Goal: Transaction & Acquisition: Purchase product/service

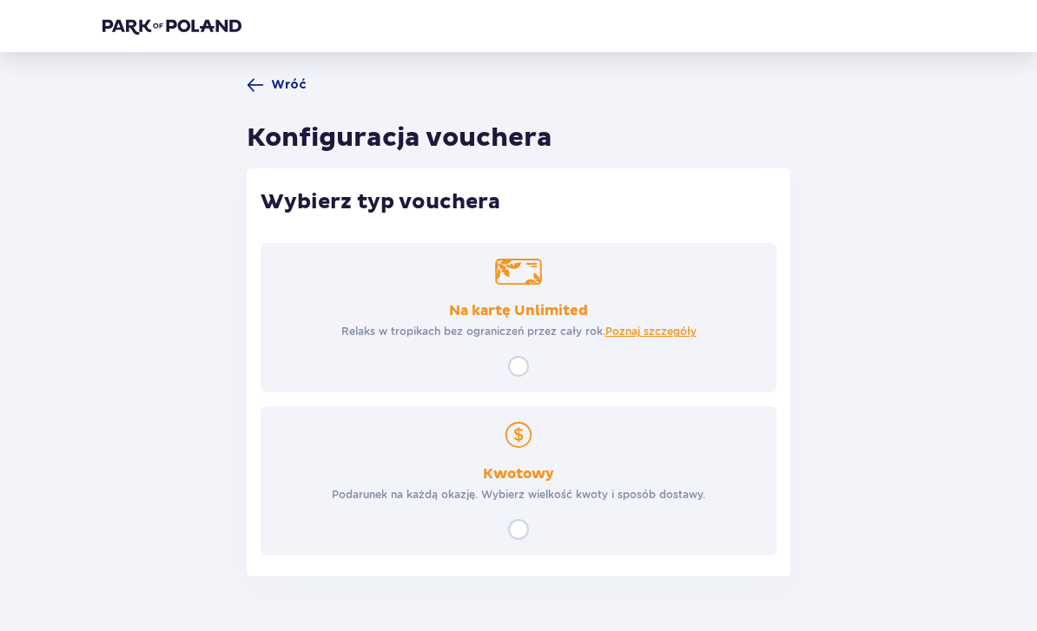
click at [557, 567] on div "Wybierz typ vouchera Na kartę Unlimited Relaks w tropikach bez ograniczeń przez…" at bounding box center [519, 372] width 544 height 408
click at [525, 532] on input "radio" at bounding box center [518, 529] width 21 height 21
radio input "true"
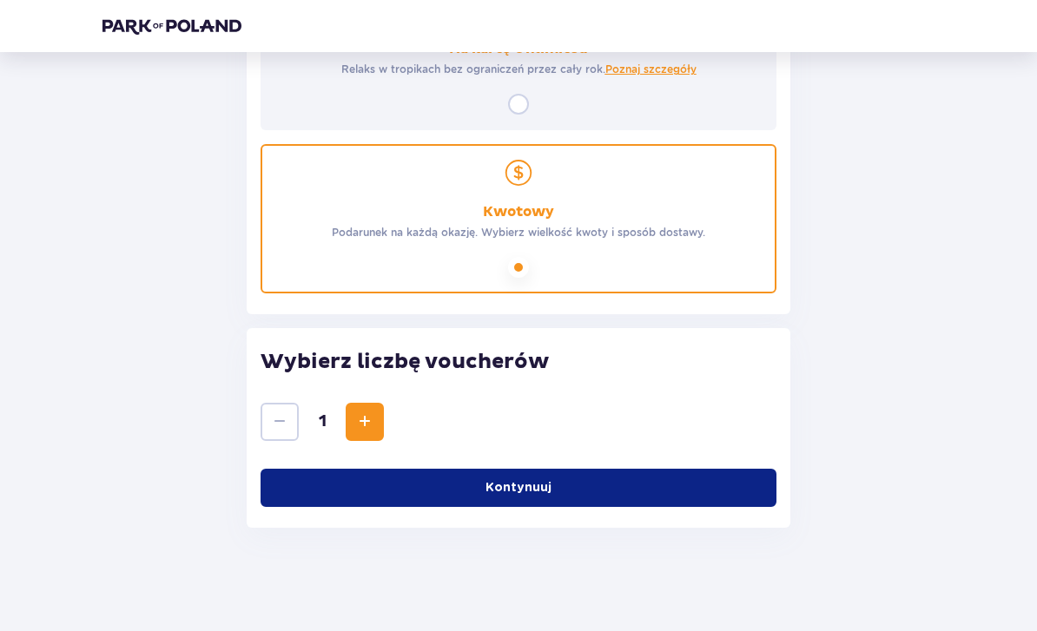
scroll to position [263, 0]
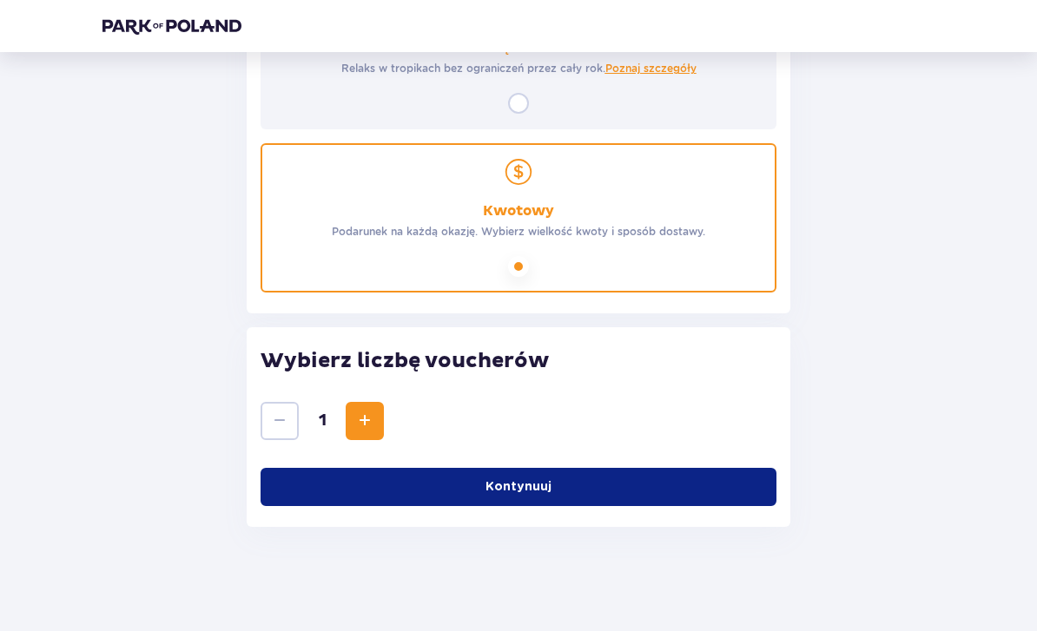
click at [529, 486] on p "Kontynuuj" at bounding box center [518, 486] width 66 height 17
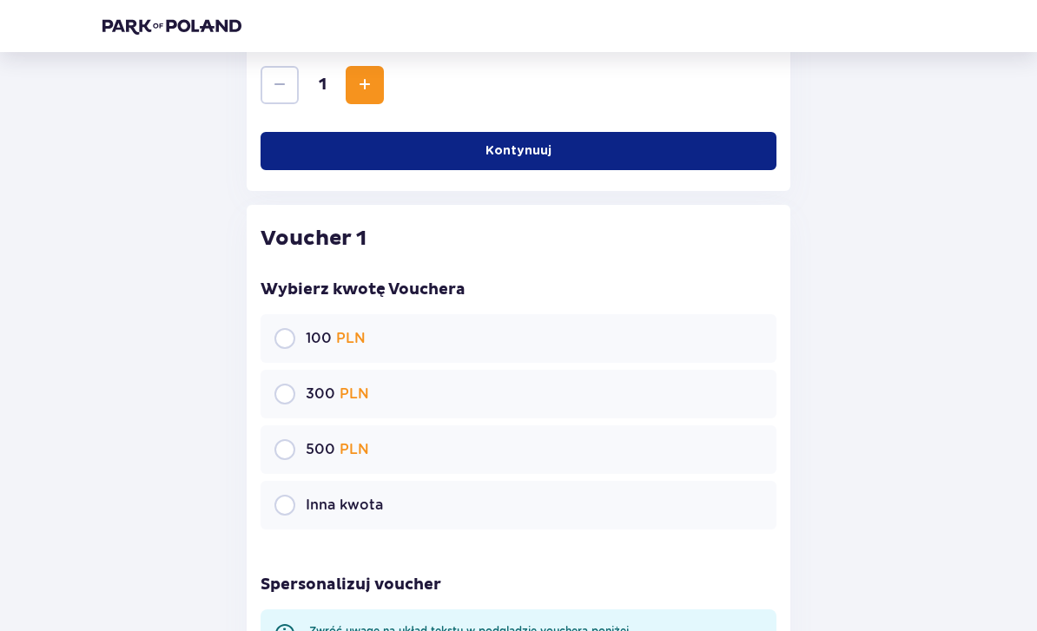
scroll to position [620, 0]
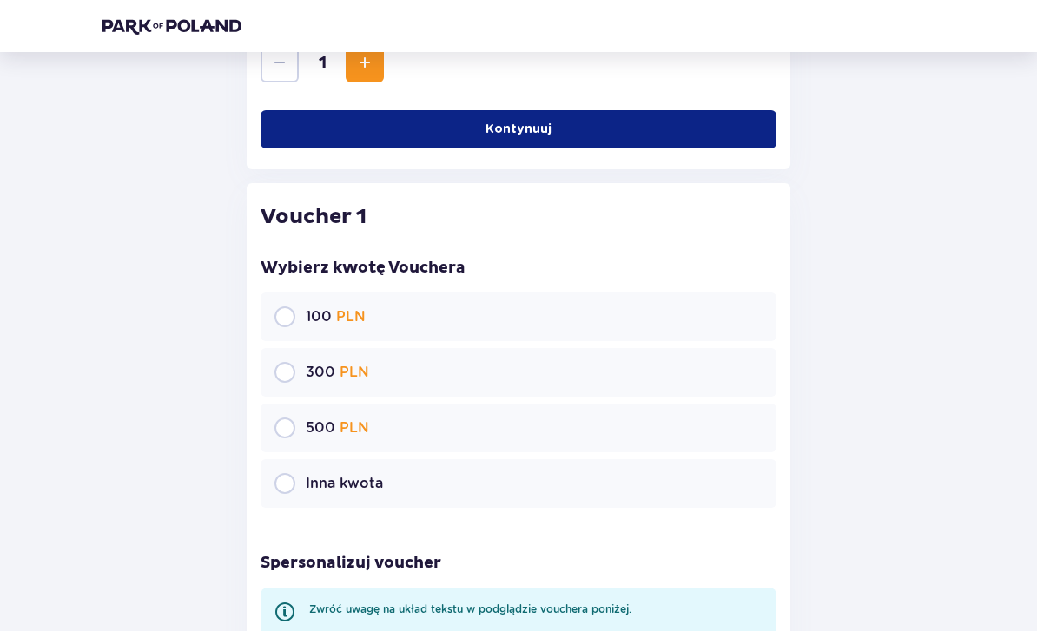
click at [287, 383] on input "radio" at bounding box center [284, 373] width 21 height 21
radio input "true"
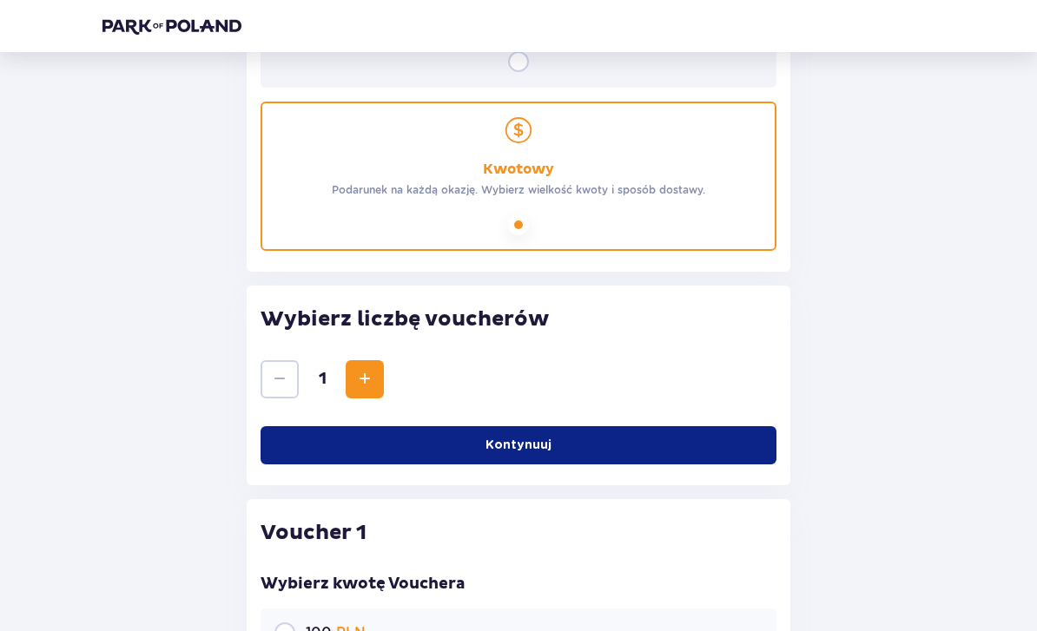
scroll to position [0, 0]
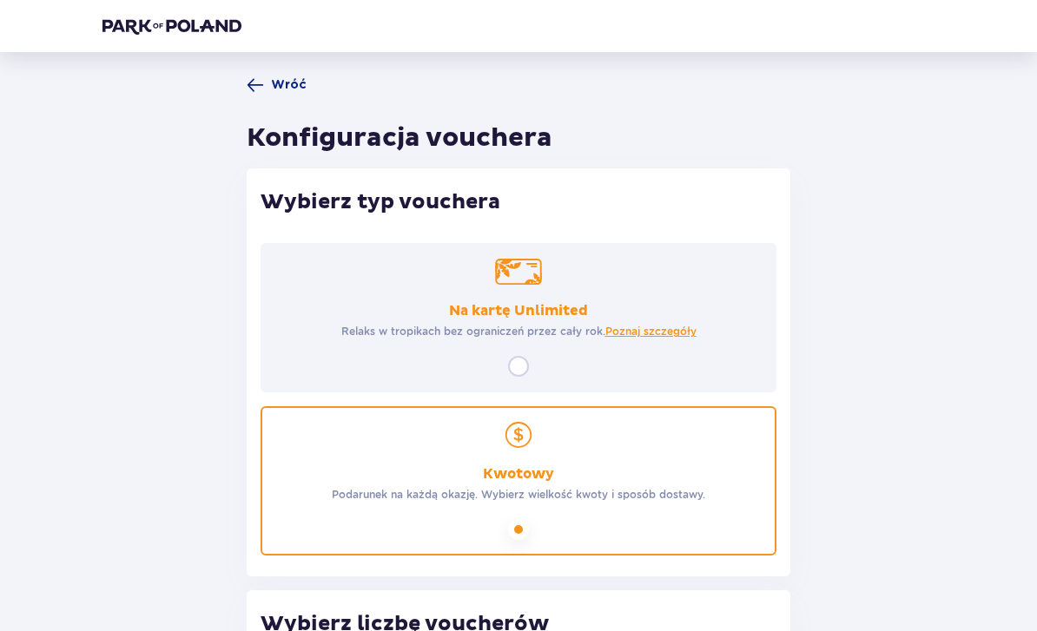
click at [276, 78] on span "Wróć" at bounding box center [289, 84] width 36 height 17
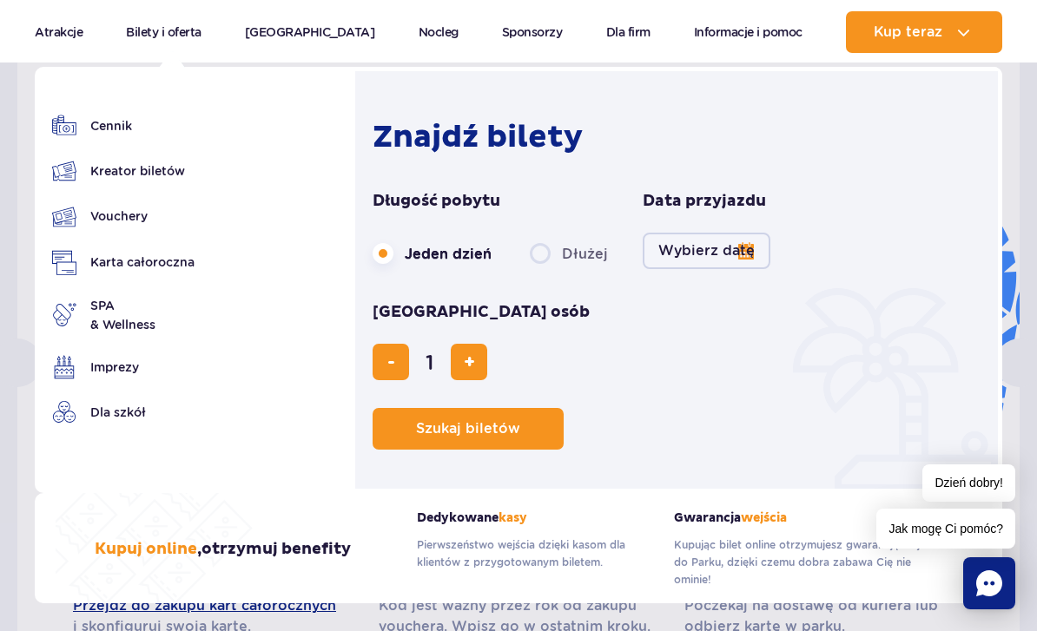
click at [0, 0] on img at bounding box center [0, 0] width 0 height 0
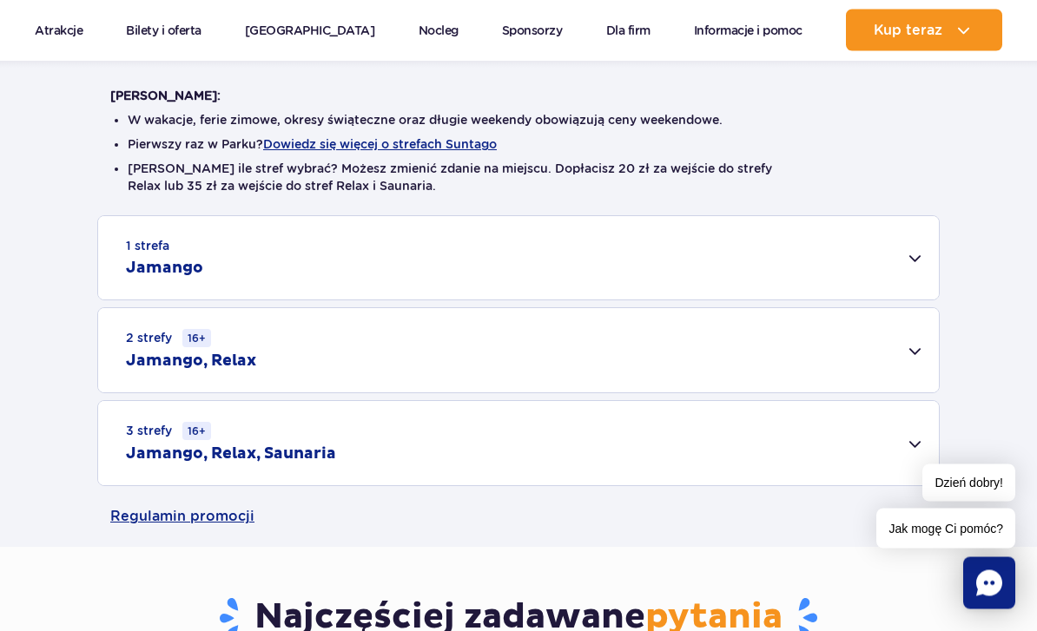
scroll to position [404, 0]
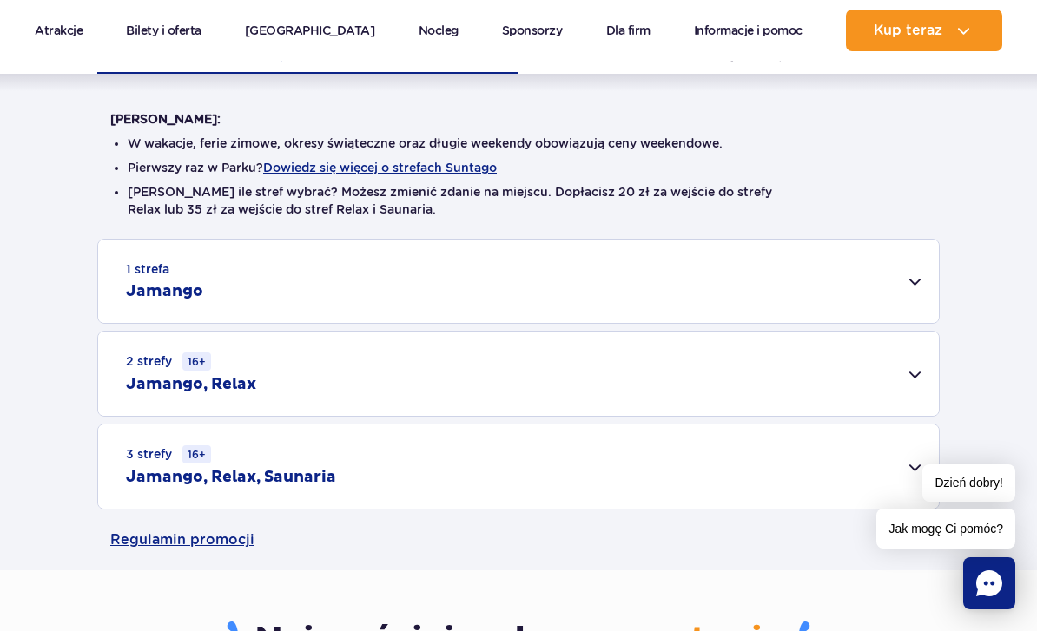
click at [911, 375] on div "2 strefy 16+ Jamango, Relax" at bounding box center [518, 374] width 840 height 84
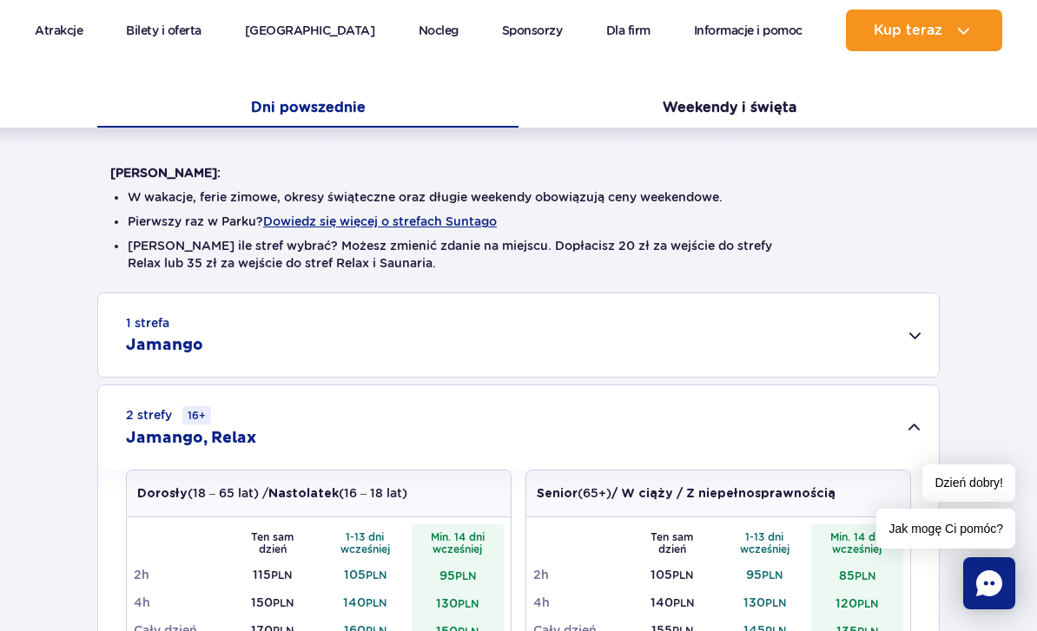
scroll to position [358, 0]
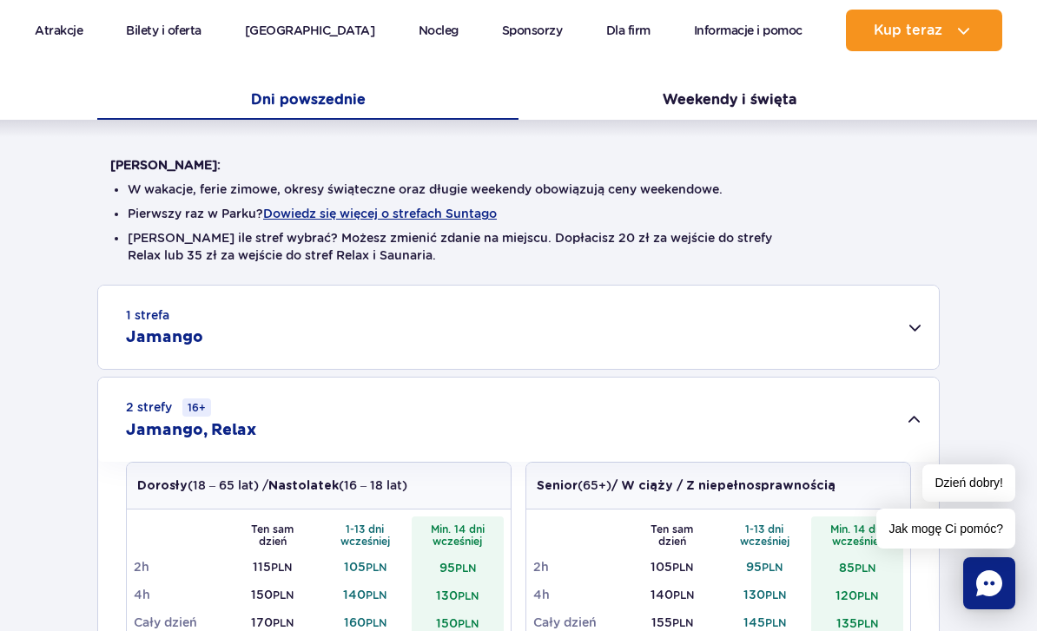
click at [905, 338] on div "1 strefa Jamango" at bounding box center [518, 327] width 840 height 83
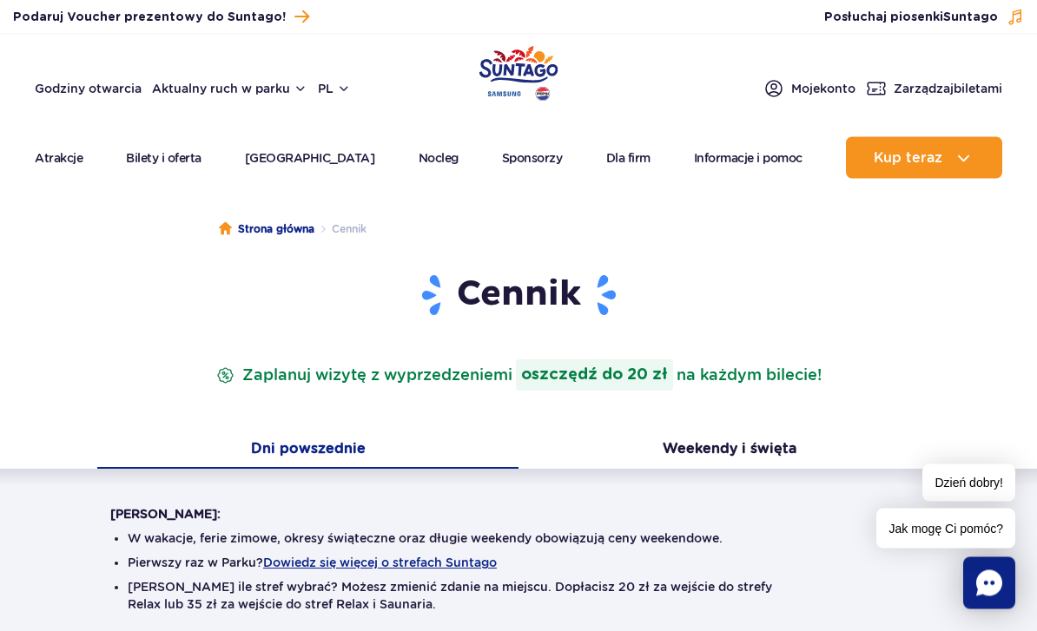
scroll to position [0, 0]
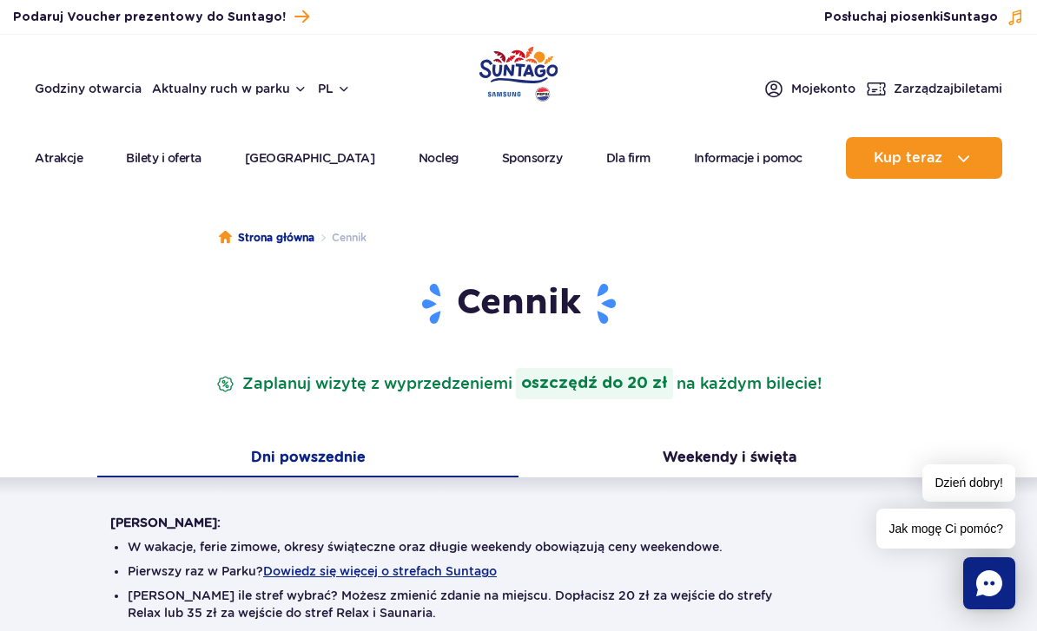
click at [741, 453] on button "Weekendy i święta" at bounding box center [728, 459] width 421 height 36
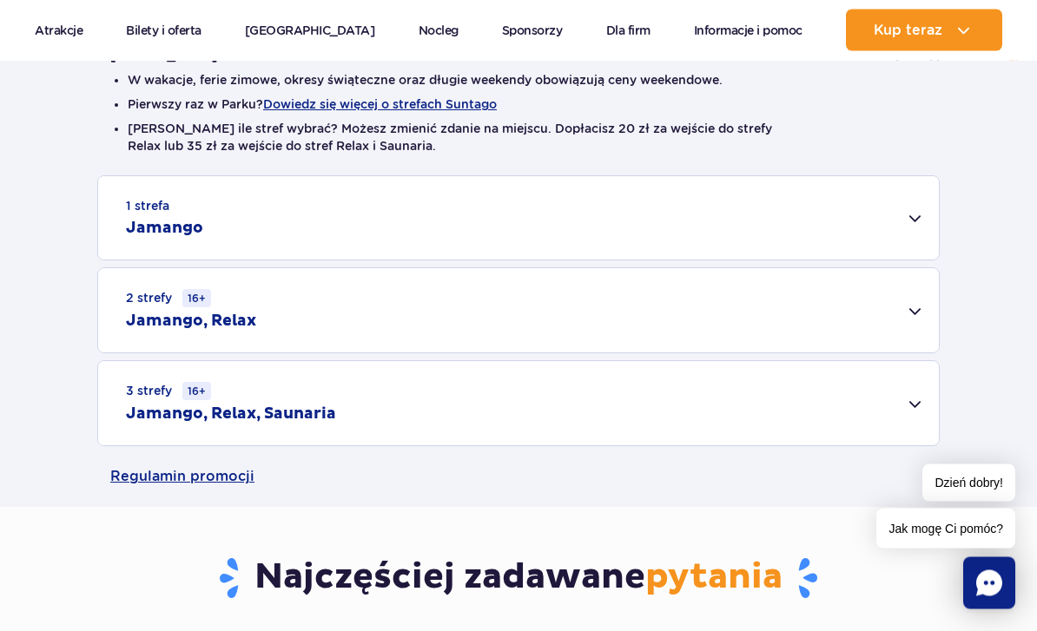
click at [883, 230] on div "1 strefa Jamango" at bounding box center [518, 218] width 840 height 83
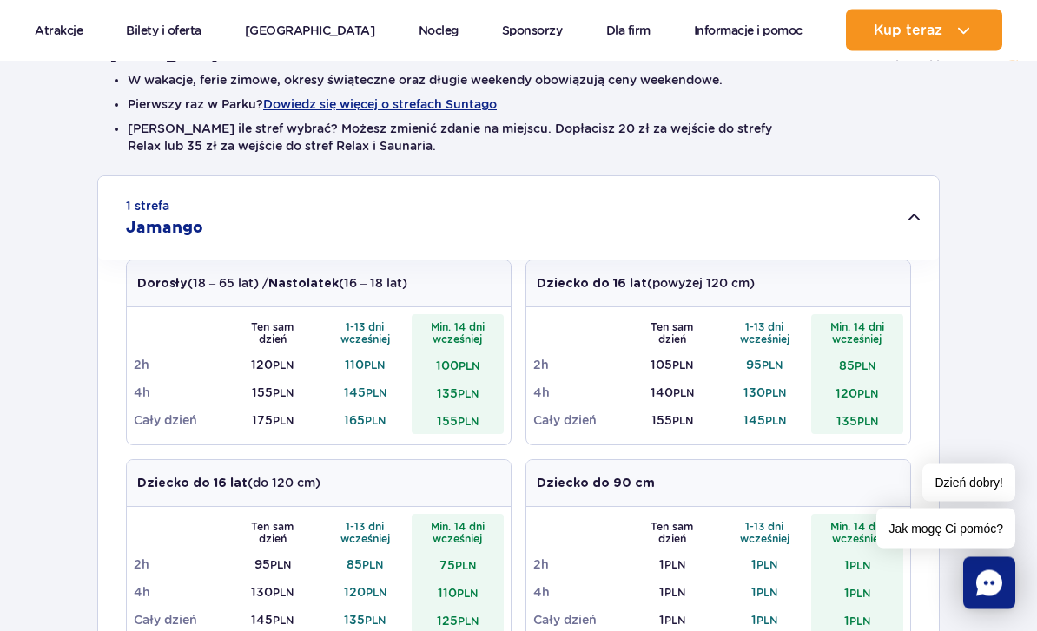
scroll to position [467, 0]
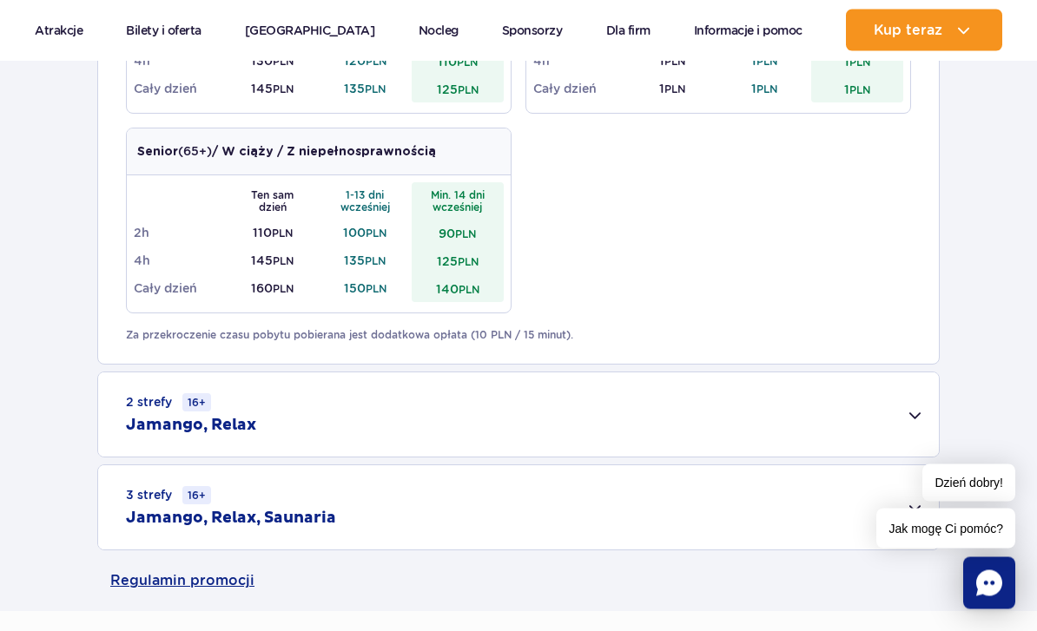
click at [803, 415] on div "2 strefy 16+ Jamango, Relax" at bounding box center [518, 415] width 840 height 84
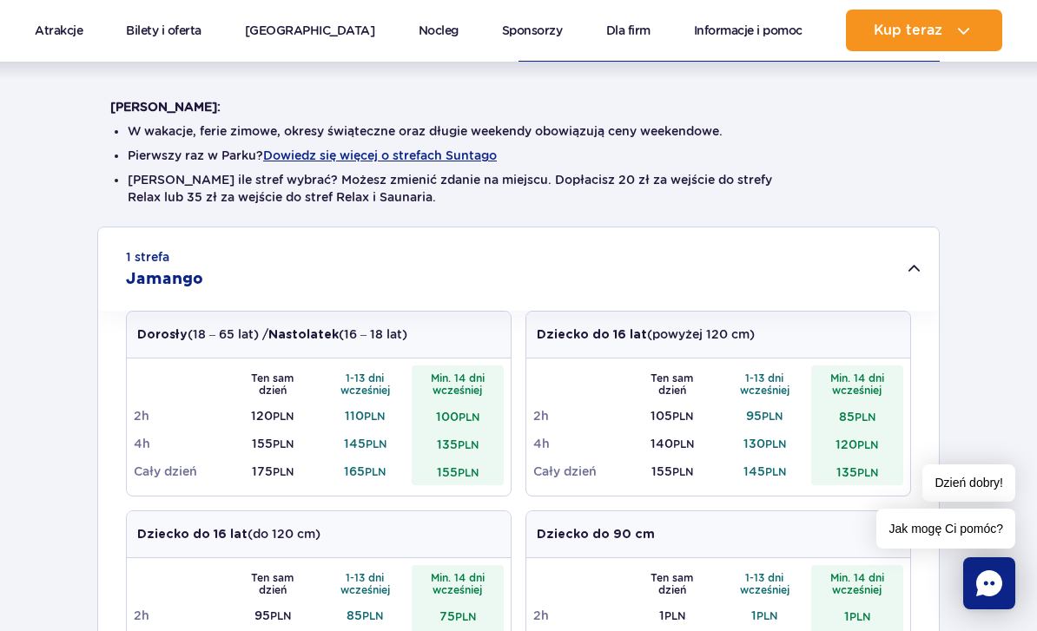
scroll to position [0, 0]
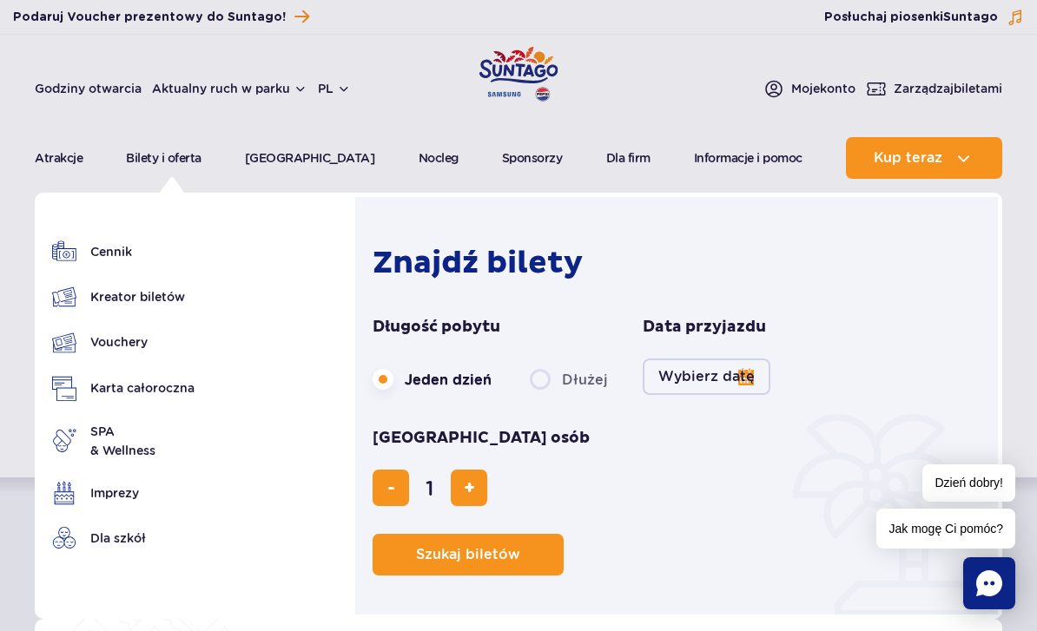
click at [475, 488] on span "dodaj bilet" at bounding box center [469, 488] width 11 height 0
type input "4"
click at [714, 369] on button "Wybierz datę" at bounding box center [706, 377] width 128 height 36
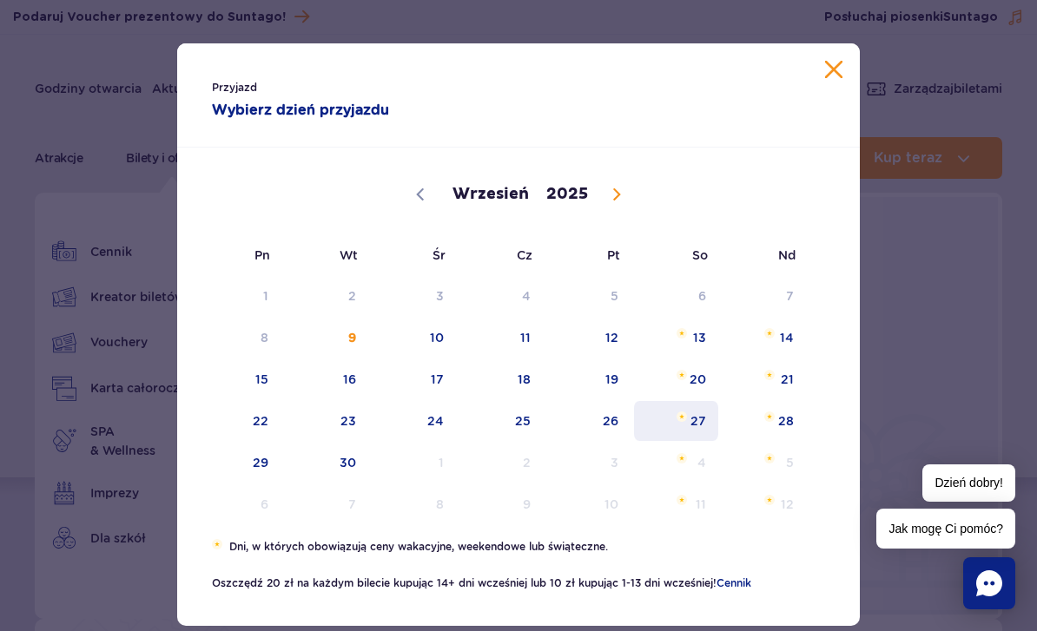
click at [702, 424] on span "27" at bounding box center [676, 421] width 88 height 40
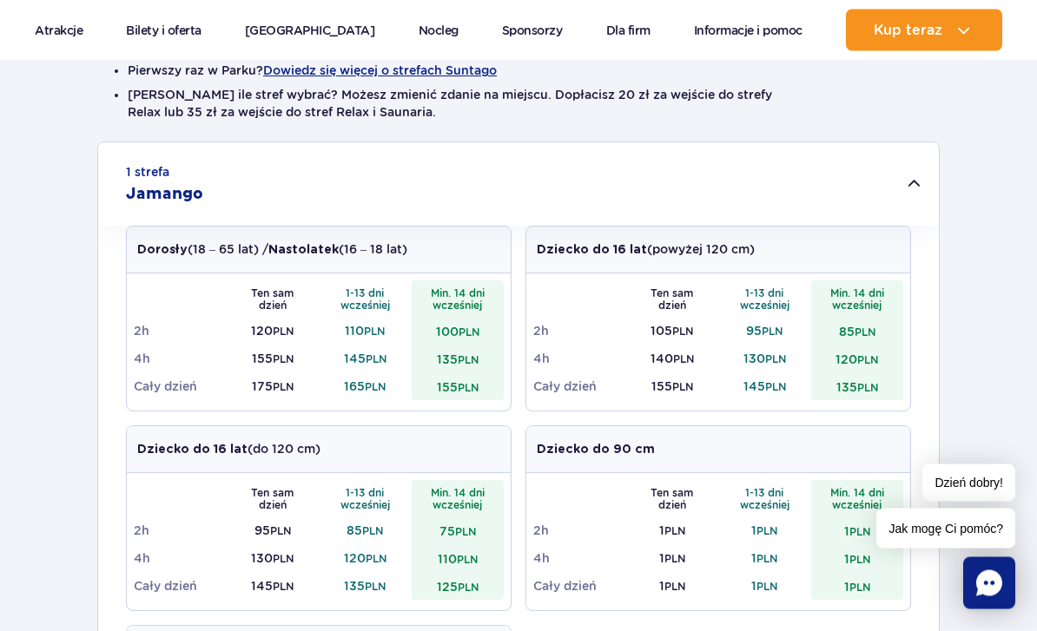
scroll to position [502, 0]
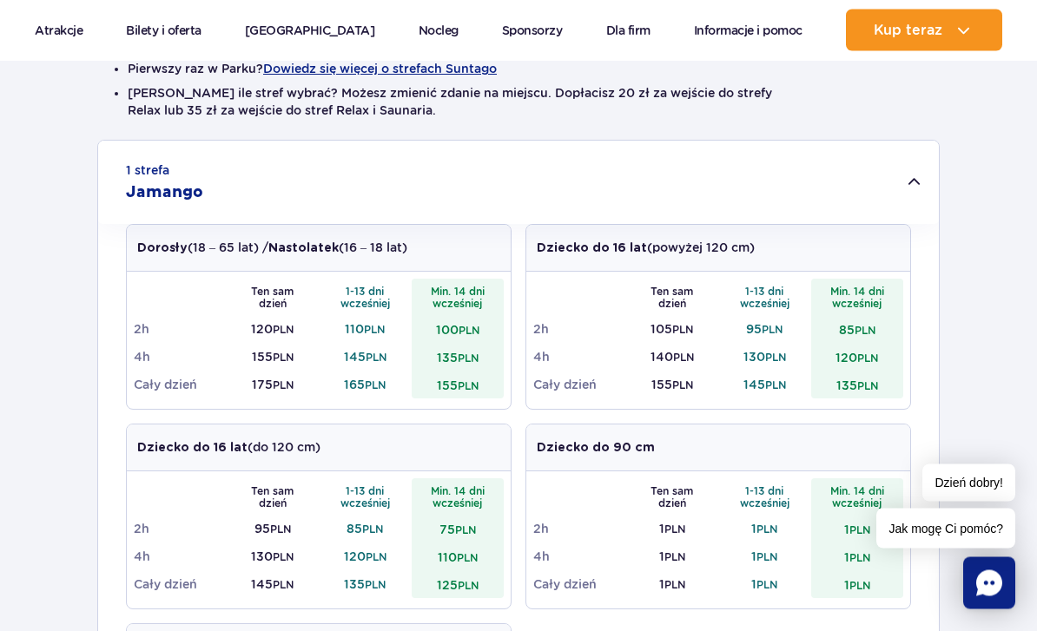
click at [456, 387] on td "155 PLN" at bounding box center [458, 386] width 93 height 28
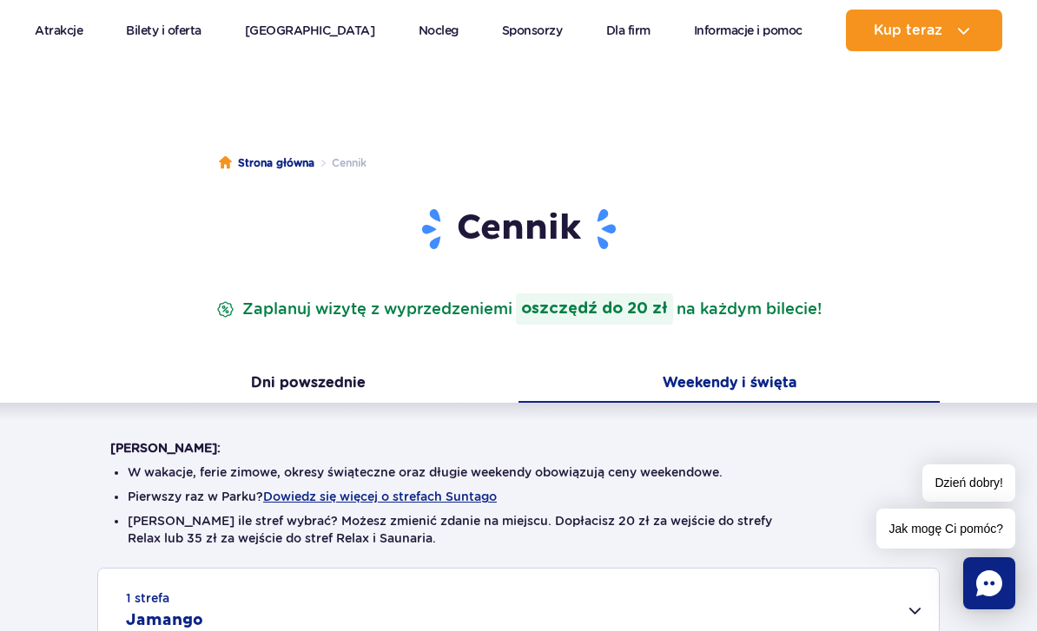
scroll to position [0, 0]
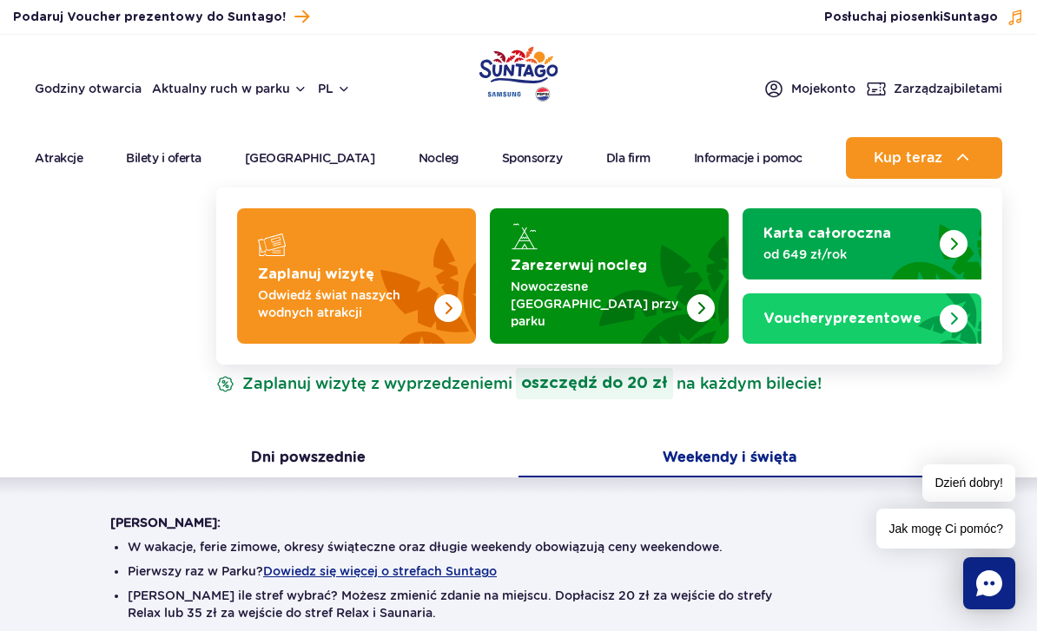
click at [927, 315] on img "Vouchery prezentowe" at bounding box center [946, 316] width 70 height 56
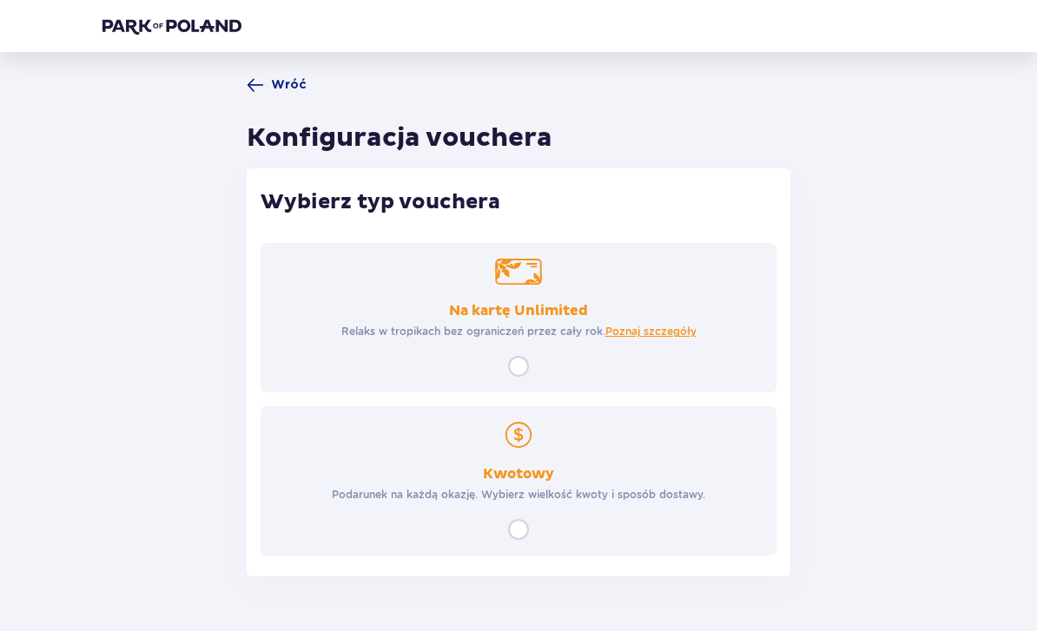
click at [529, 511] on div "Kwotowy Podarunek na każdą okazję. Wybierz wielkość kwoty i sposób dostawy." at bounding box center [518, 480] width 516 height 149
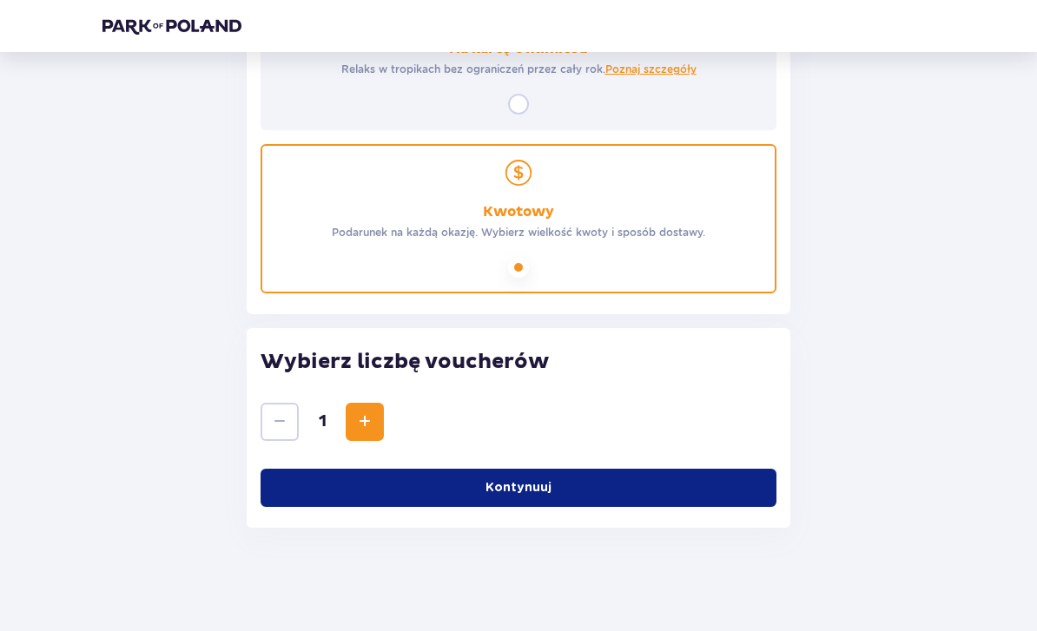
scroll to position [263, 0]
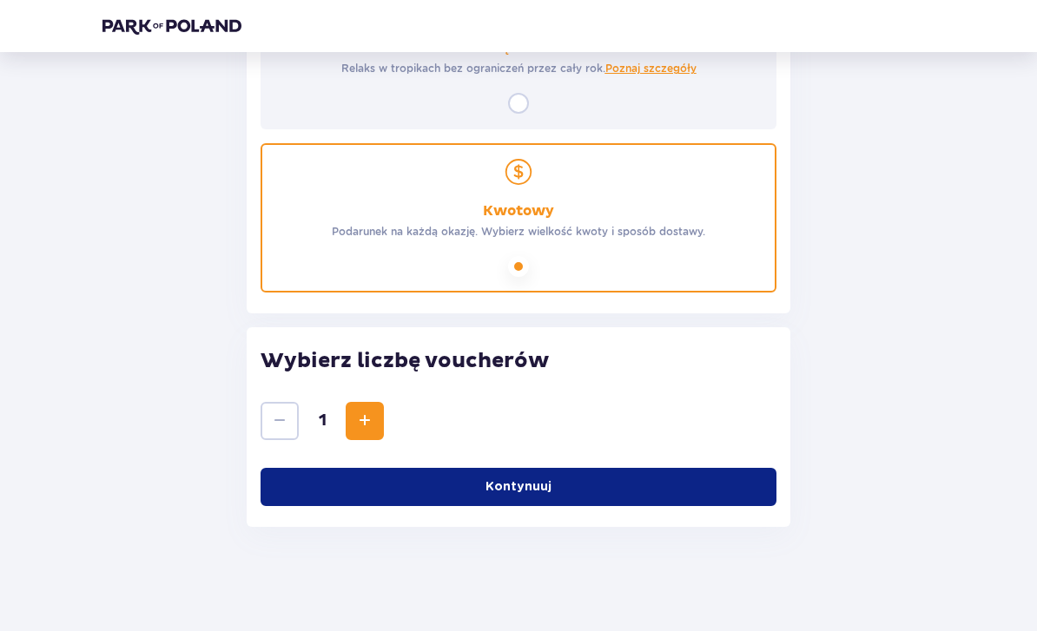
click at [567, 491] on button "Kontynuuj" at bounding box center [518, 487] width 516 height 38
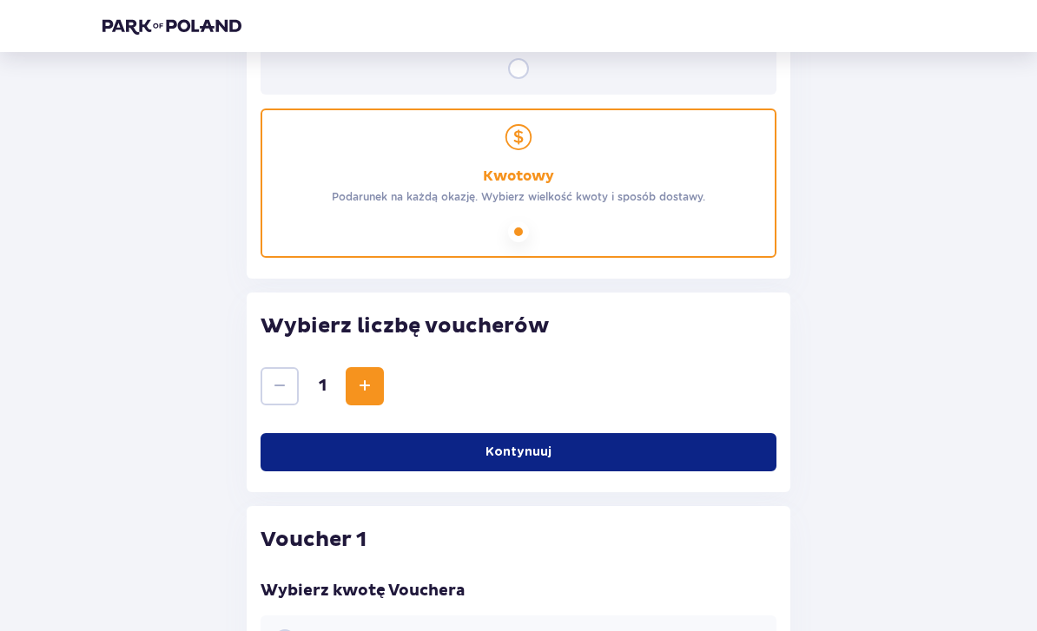
scroll to position [294, 0]
